Goal: Check status: Check status

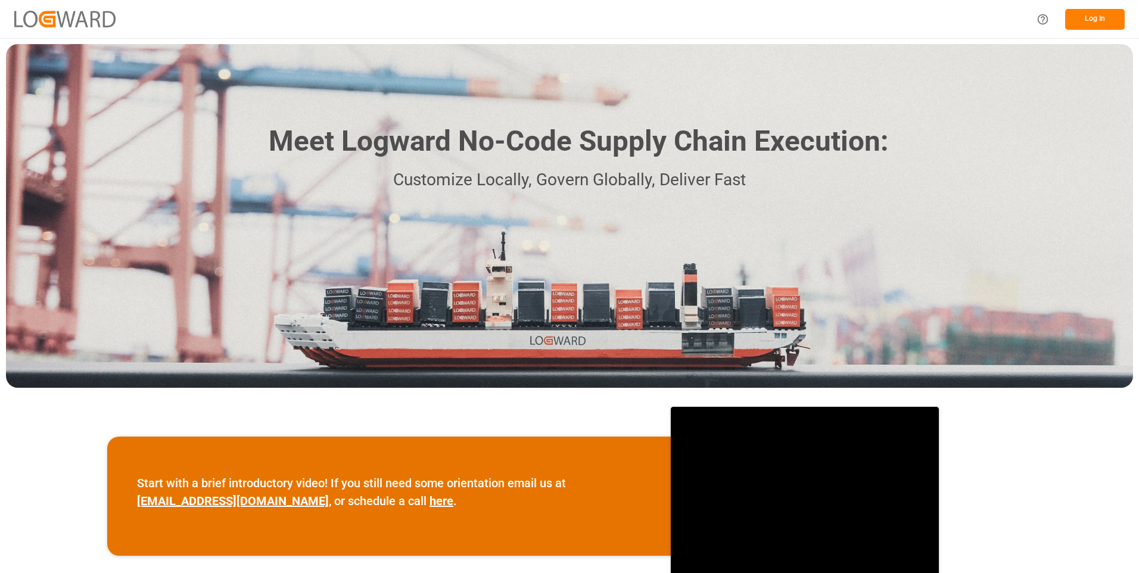
click at [1096, 24] on button "Log In" at bounding box center [1095, 19] width 60 height 21
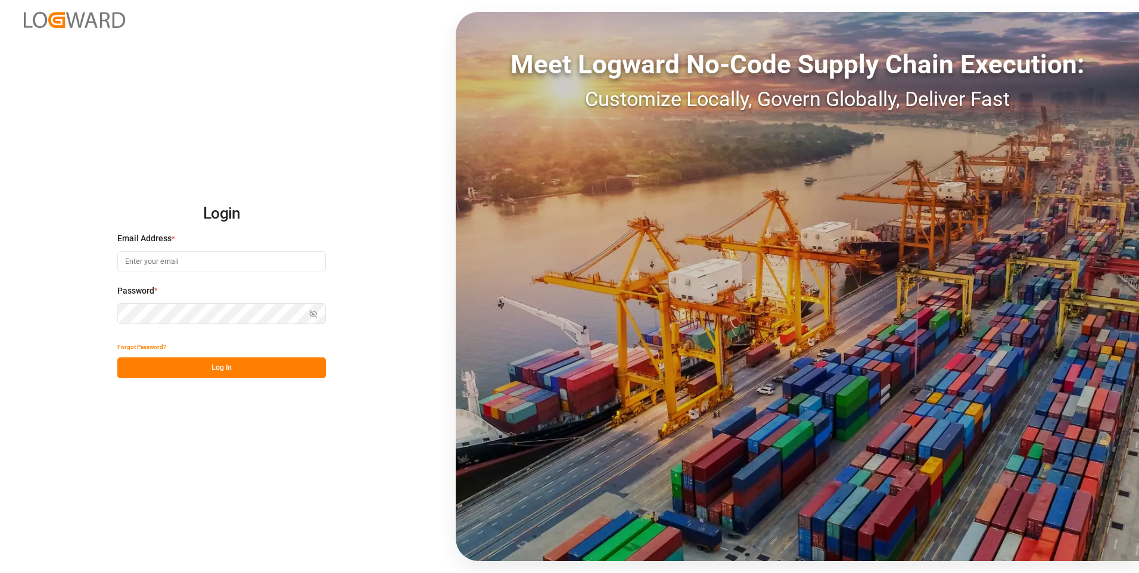
type input "[PERSON_NAME][EMAIL_ADDRESS][DOMAIN_NAME]"
click at [234, 362] on button "Log In" at bounding box center [221, 368] width 209 height 21
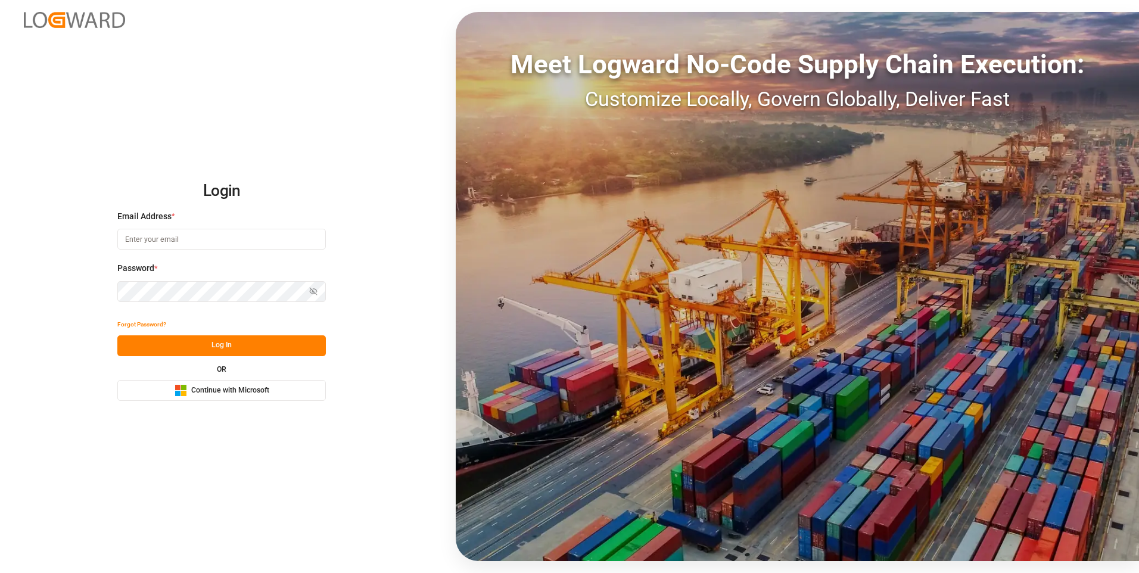
type input "[PERSON_NAME][EMAIL_ADDRESS][DOMAIN_NAME]"
click at [215, 344] on button "Log In" at bounding box center [221, 345] width 209 height 21
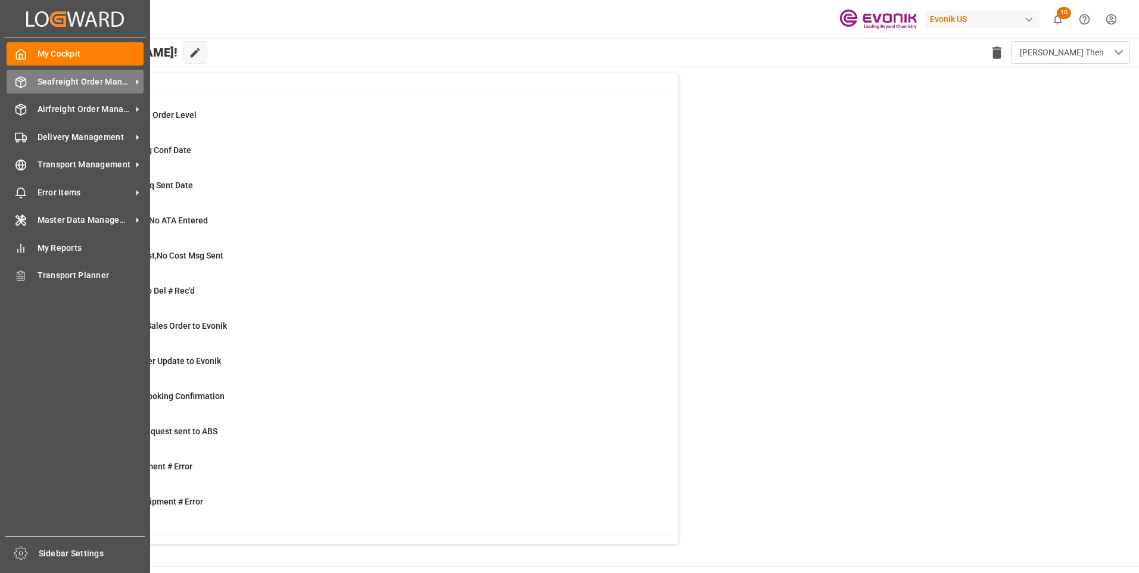
click at [77, 87] on span "Seafreight Order Management" at bounding box center [85, 82] width 94 height 13
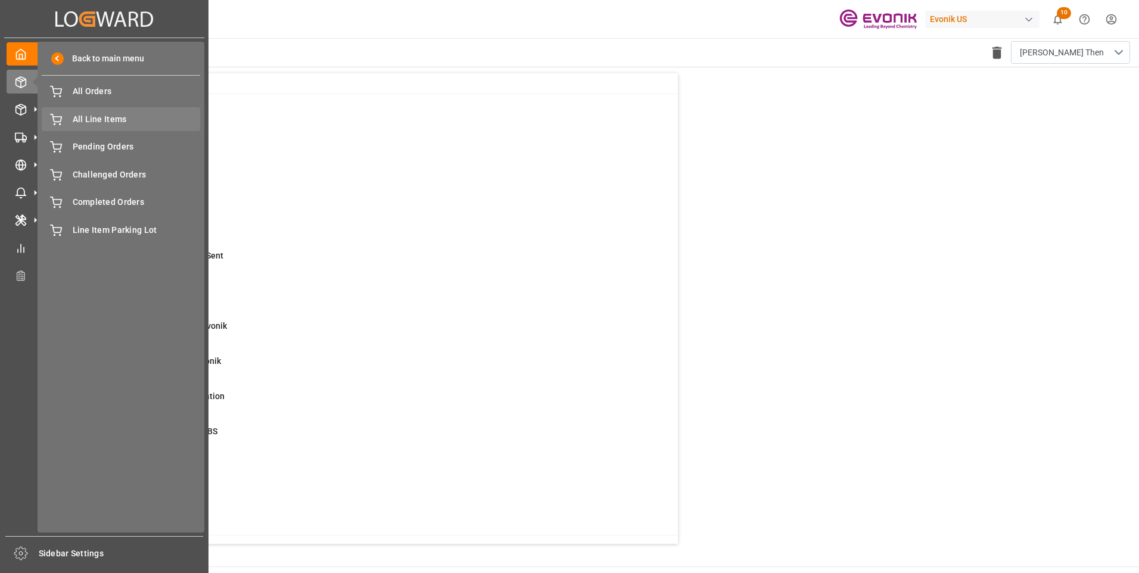
click at [98, 112] on div "All Line Items All Line Items" at bounding box center [121, 118] width 159 height 23
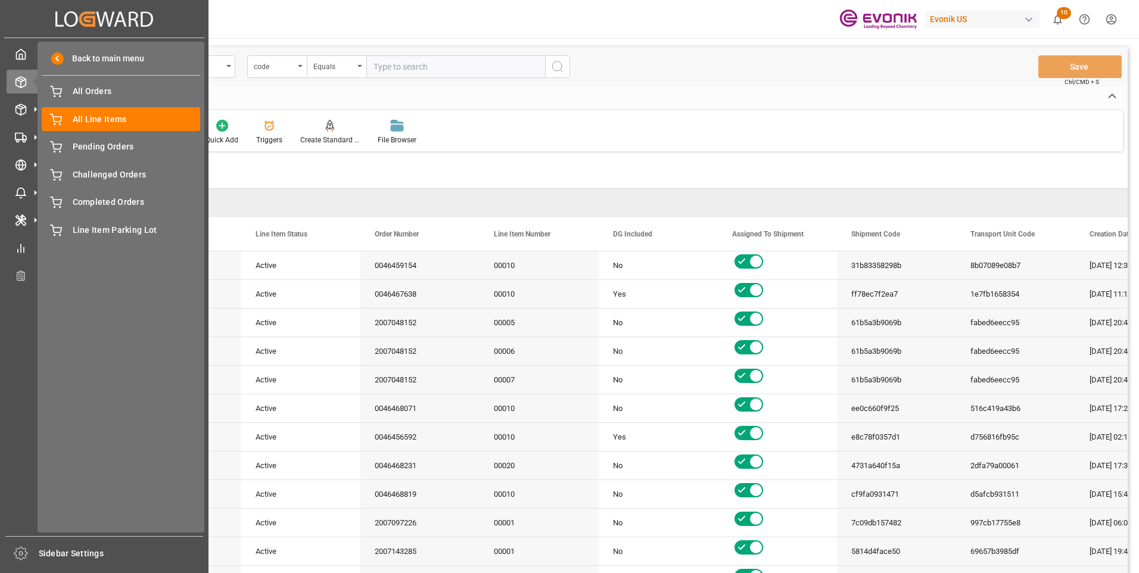
click at [8, 94] on div "My Cockpit My Cockpit Seafreight Order Management Seafreight Order Management A…" at bounding box center [104, 287] width 200 height 498
click at [95, 97] on span "All Orders" at bounding box center [137, 91] width 128 height 13
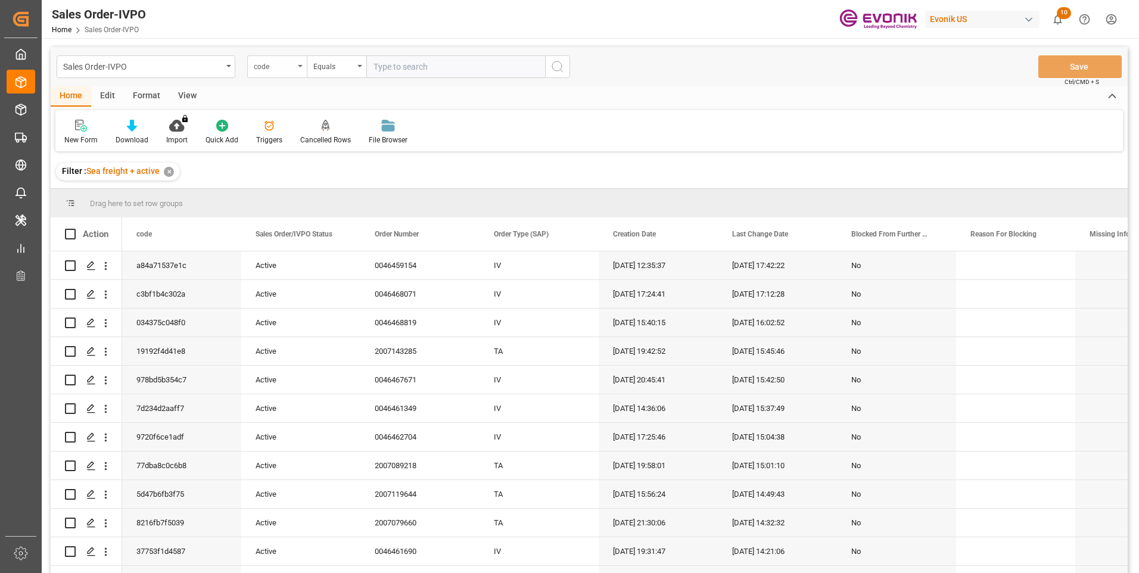
click at [304, 66] on div "code" at bounding box center [277, 66] width 60 height 23
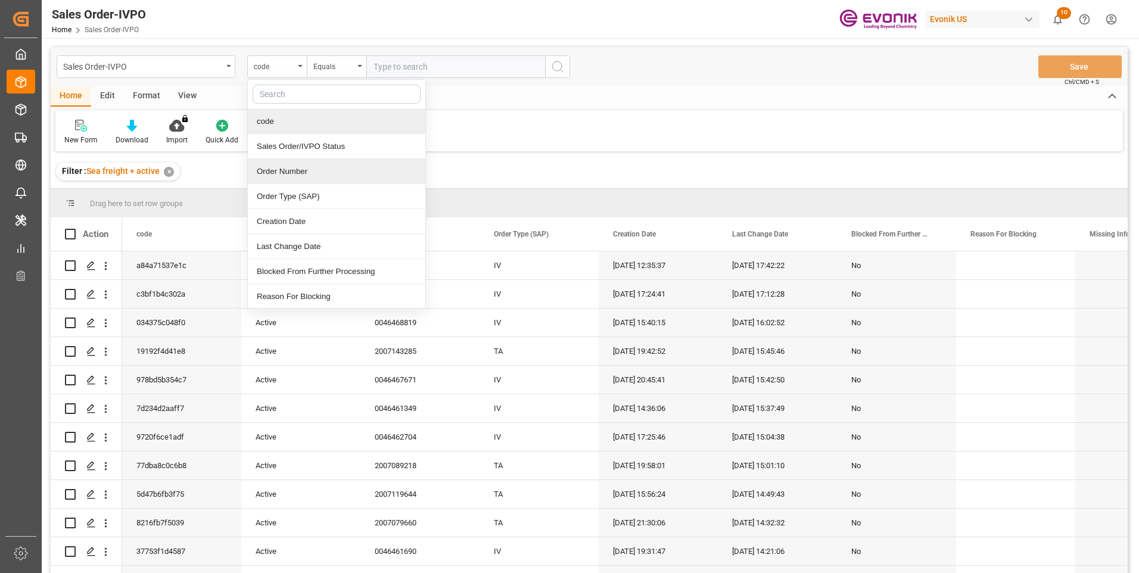
click at [276, 178] on div "Order Number" at bounding box center [337, 171] width 178 height 25
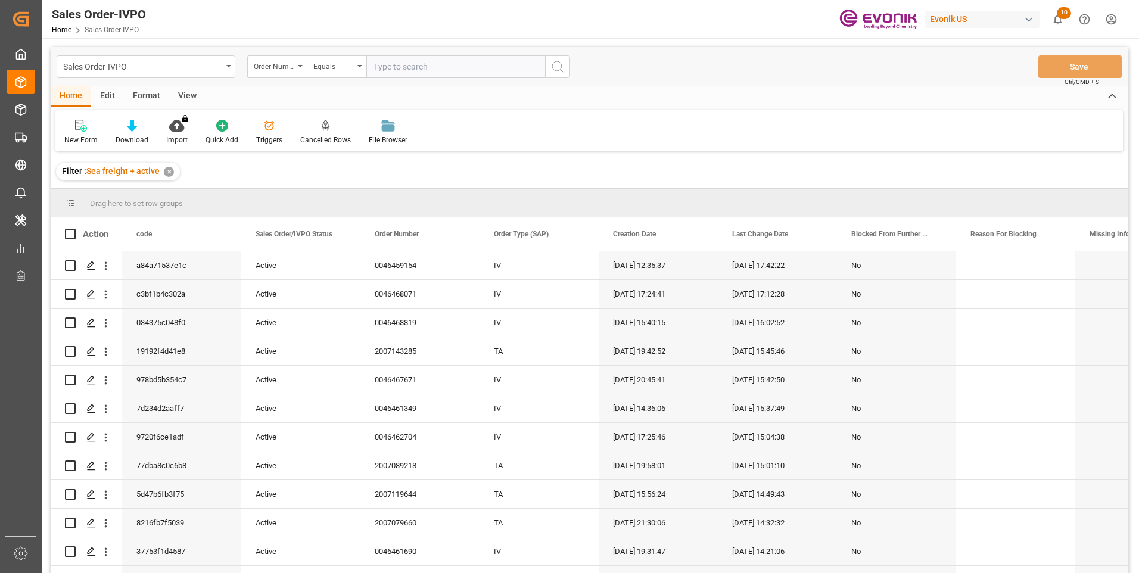
click at [418, 73] on input "text" at bounding box center [455, 66] width 179 height 23
paste input "0046464838"
type input "0046464838"
click at [559, 63] on icon "search button" at bounding box center [558, 67] width 14 height 14
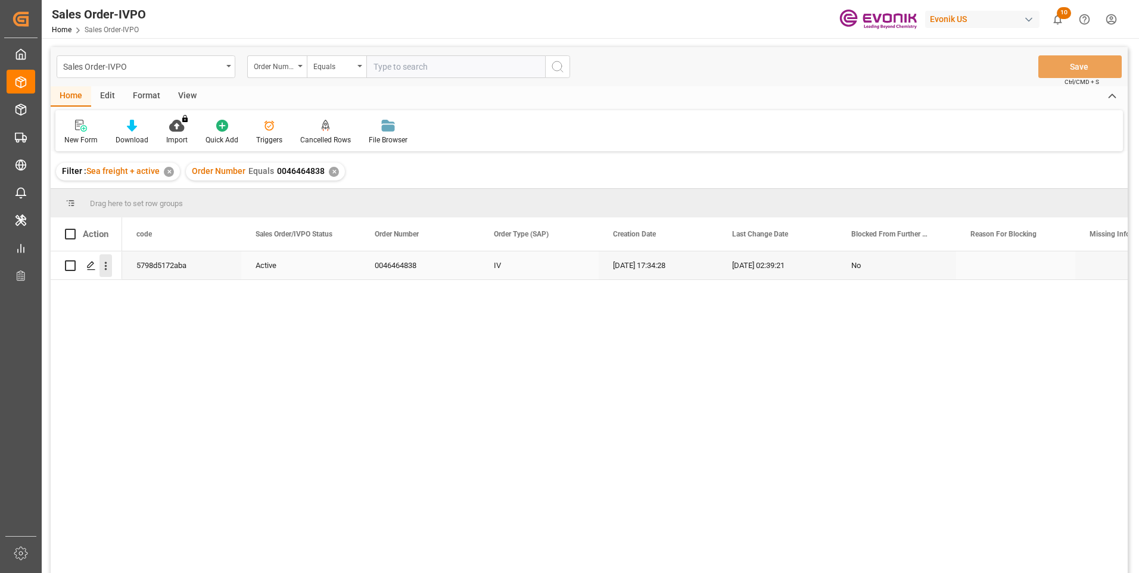
click at [109, 269] on icon "open menu" at bounding box center [106, 266] width 13 height 13
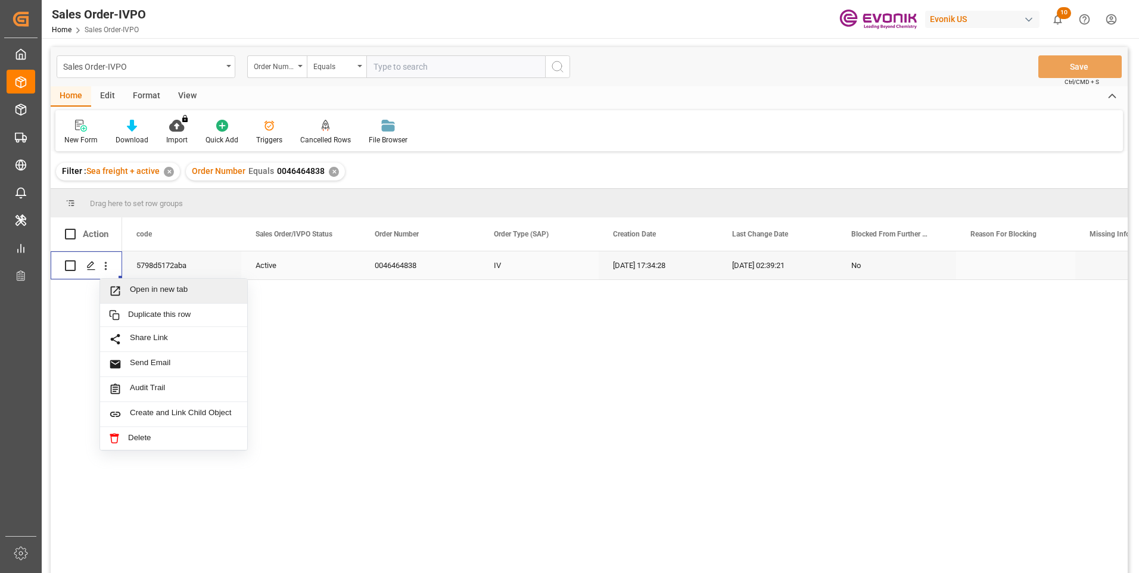
click at [154, 288] on span "Open in new tab" at bounding box center [184, 291] width 108 height 13
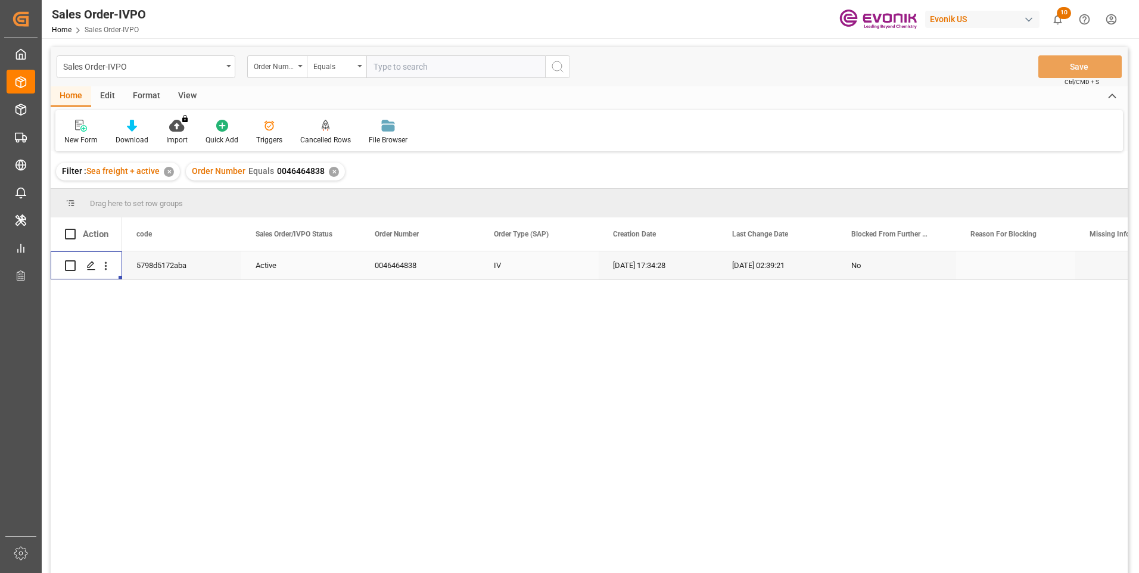
click at [403, 64] on input "text" at bounding box center [455, 66] width 179 height 23
type input "0046465028"
click at [560, 63] on icon "search button" at bounding box center [558, 67] width 14 height 14
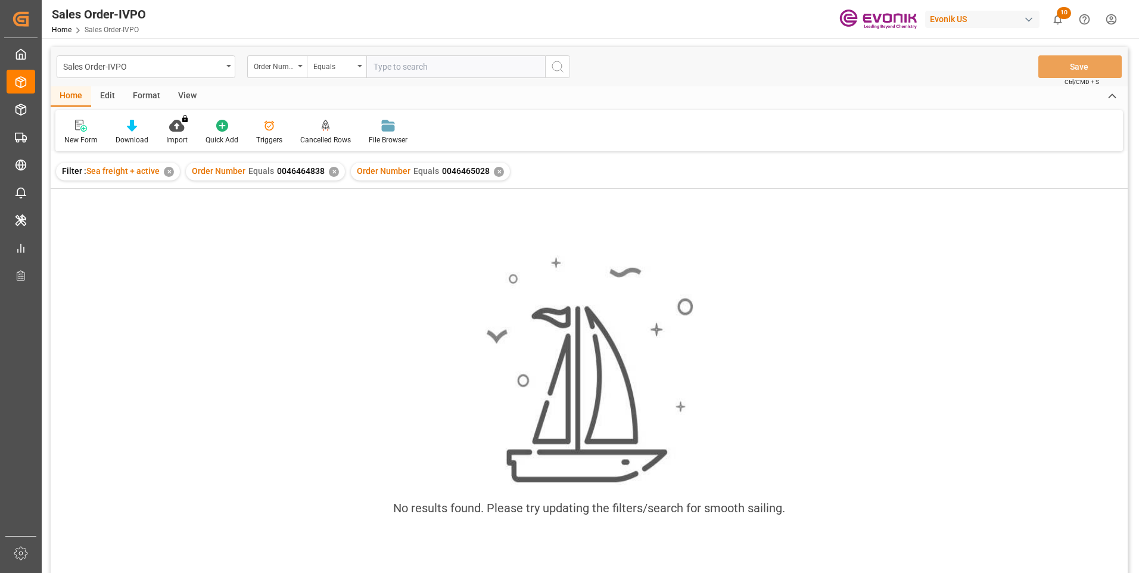
click at [330, 172] on div "✕" at bounding box center [334, 172] width 10 height 10
click at [381, 63] on input "text" at bounding box center [455, 66] width 179 height 23
type input "0"
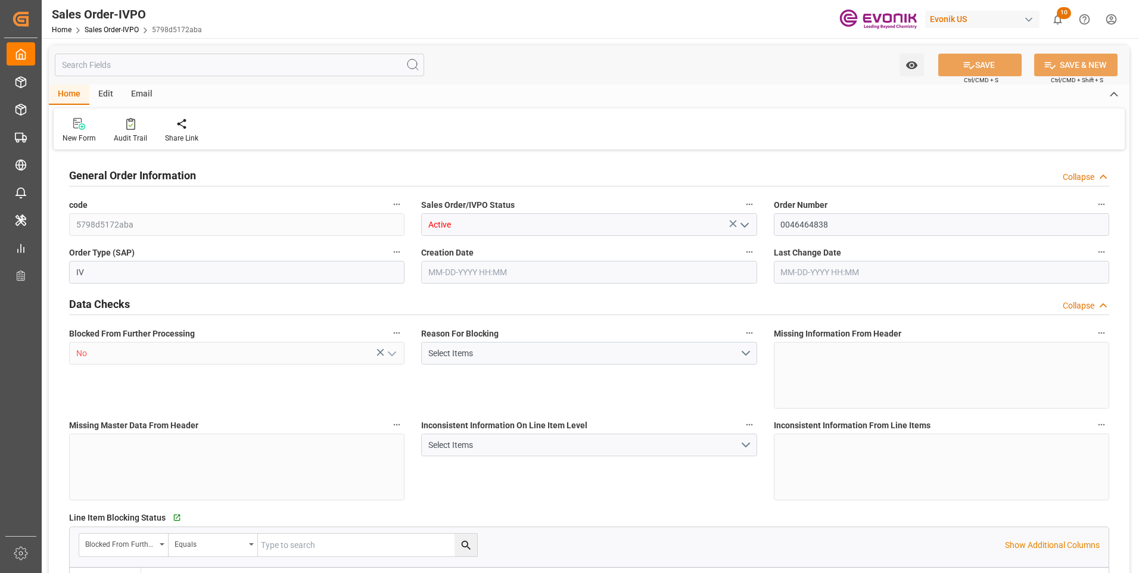
type input "BRSSZ"
type input "0"
type input "1"
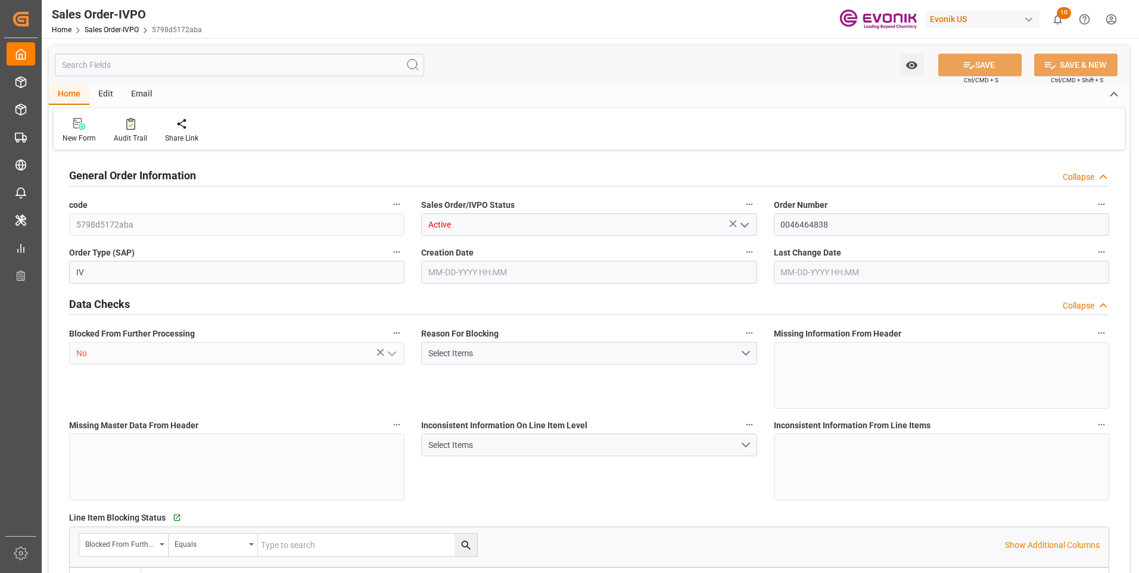
type input "6375.6"
type input "19.1052"
type input "17000"
type input "30"
type input "08-18-2025 17:34"
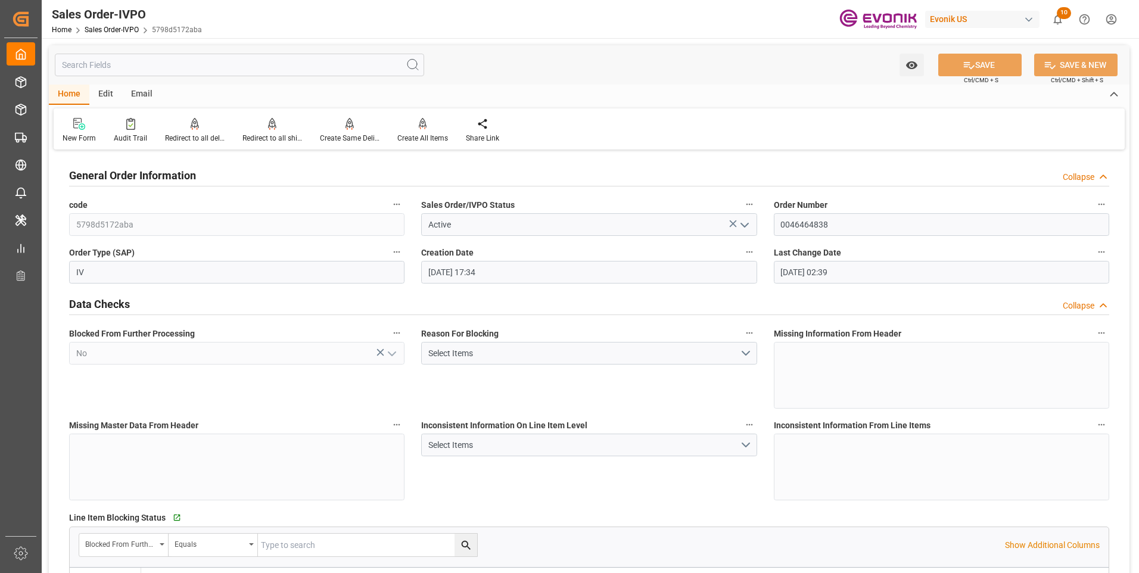
type input "08-19-2025 02:39"
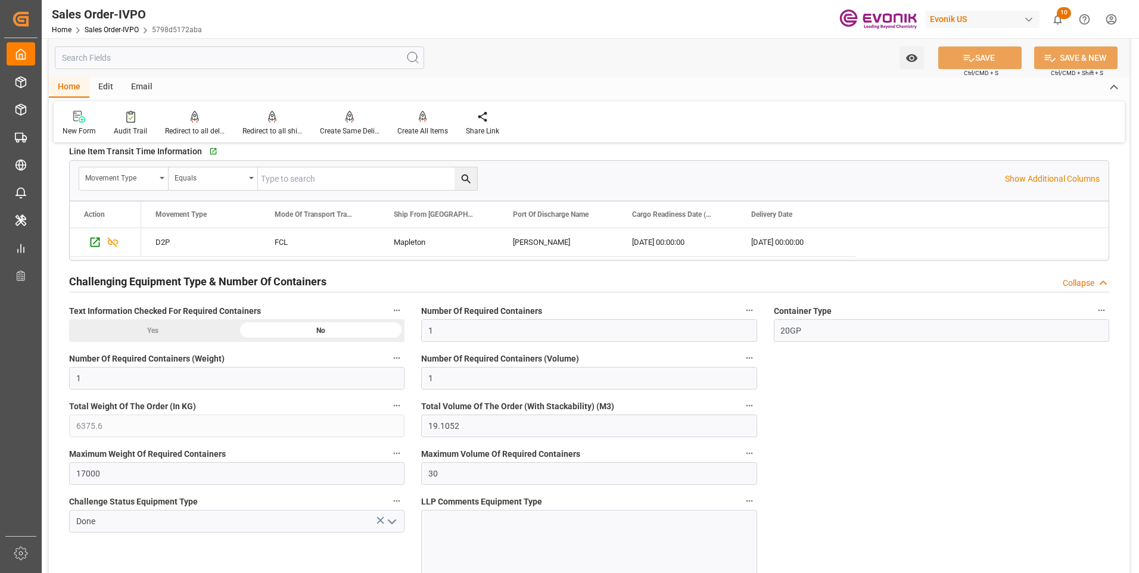
scroll to position [2086, 0]
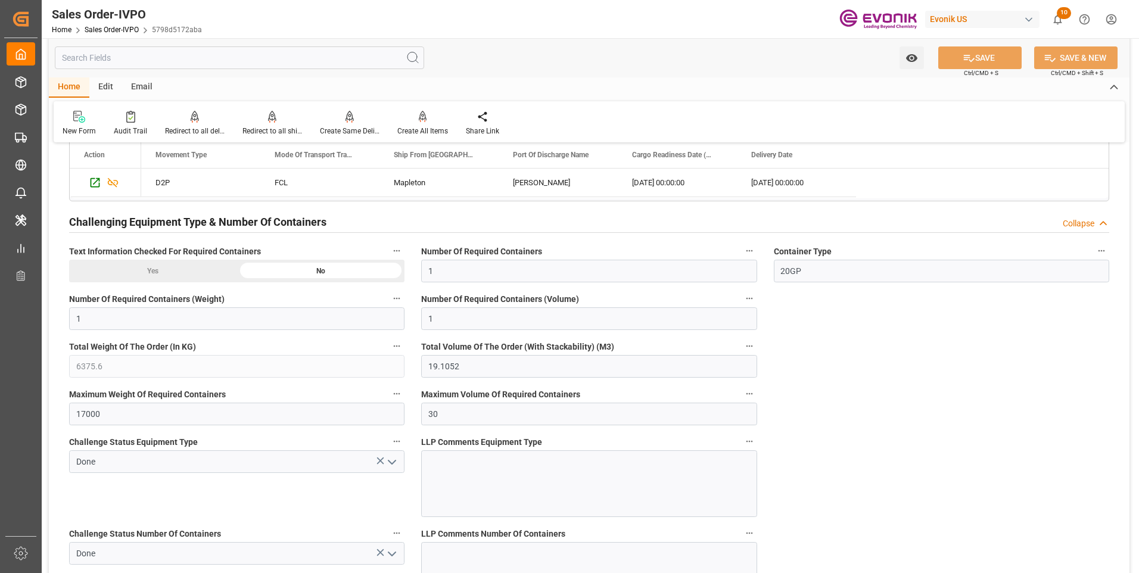
click at [228, 66] on input "text" at bounding box center [239, 57] width 369 height 23
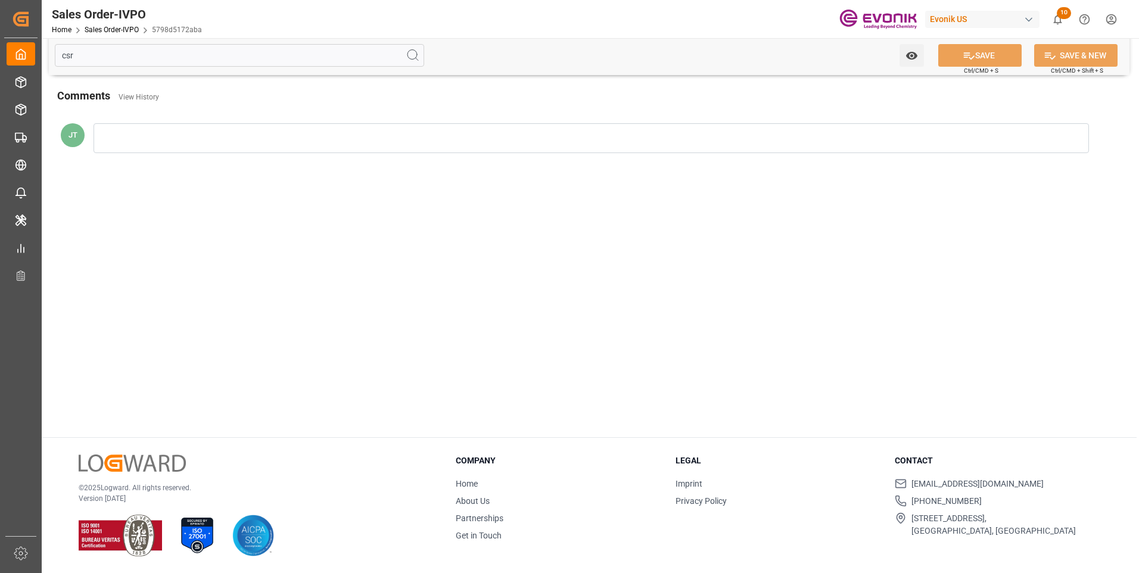
scroll to position [0, 0]
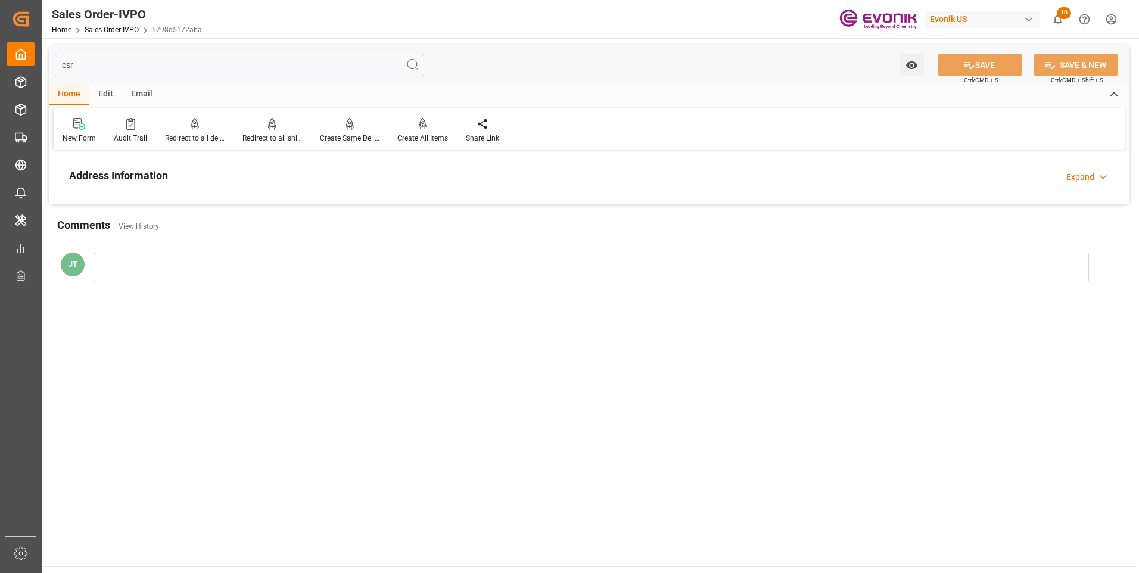
type input "csr"
click at [242, 176] on div "Address Information Expand" at bounding box center [589, 174] width 1040 height 23
